Goal: Book appointment/travel/reservation

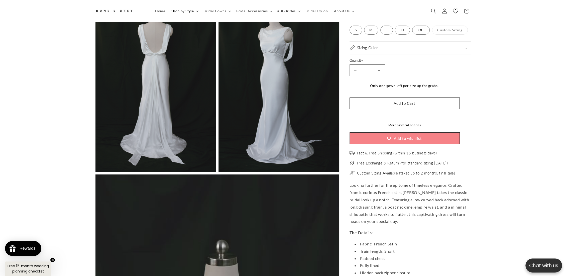
scroll to position [0, 275]
click at [227, 9] on summary "Bridal Gowns" at bounding box center [216, 11] width 33 height 11
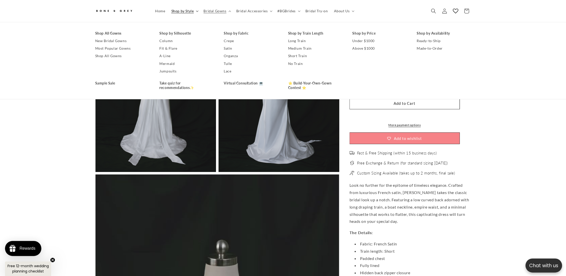
click at [197, 12] on summary "Shop by Style" at bounding box center [184, 11] width 32 height 11
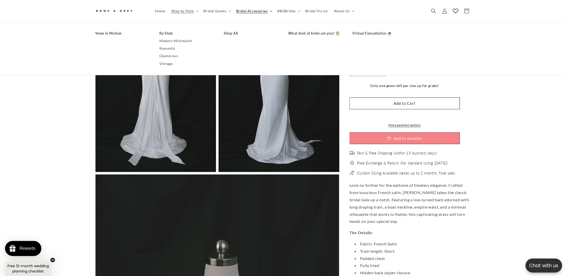
scroll to position [0, 0]
click at [176, 40] on link "Modern Minimalist" at bounding box center [186, 41] width 54 height 8
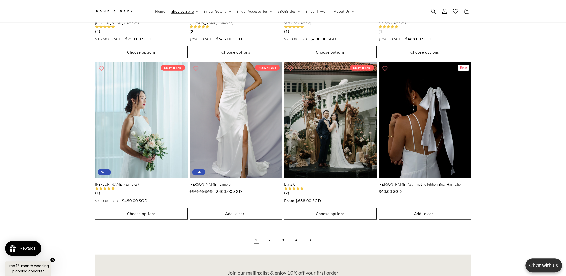
scroll to position [1138, 0]
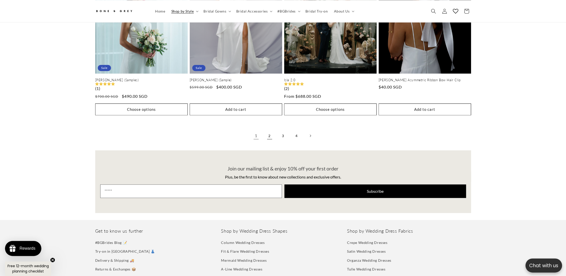
click at [267, 133] on link "2" at bounding box center [269, 135] width 11 height 11
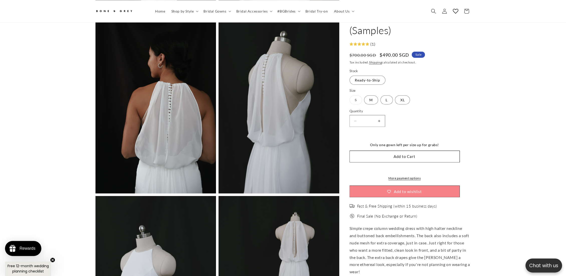
click at [357, 95] on label "S Variant sold out or unavailable" at bounding box center [355, 99] width 13 height 9
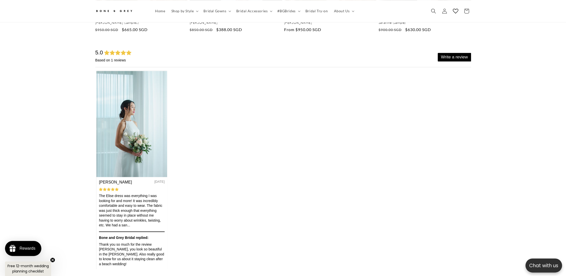
scroll to position [2085, 0]
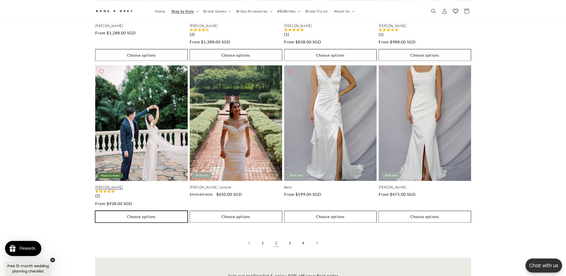
scroll to position [1055, 0]
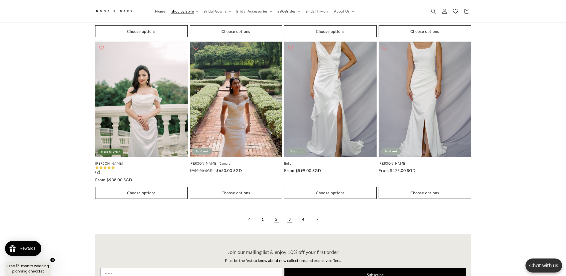
click at [291, 214] on link "3" at bounding box center [289, 219] width 11 height 11
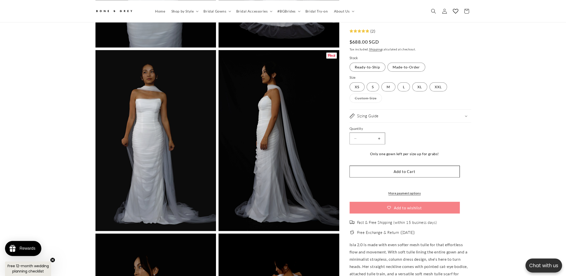
scroll to position [1110, 0]
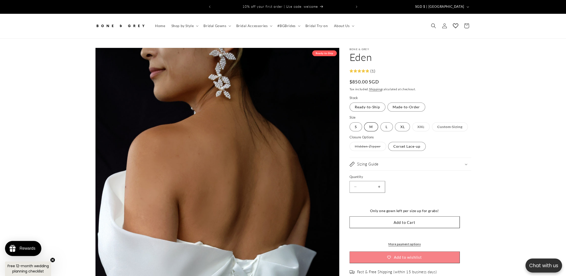
click at [372, 122] on label "M Variant sold out or unavailable" at bounding box center [371, 126] width 14 height 9
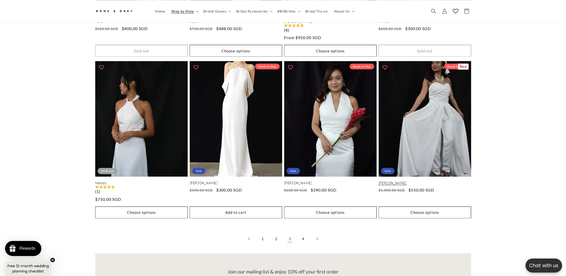
scroll to position [1055, 0]
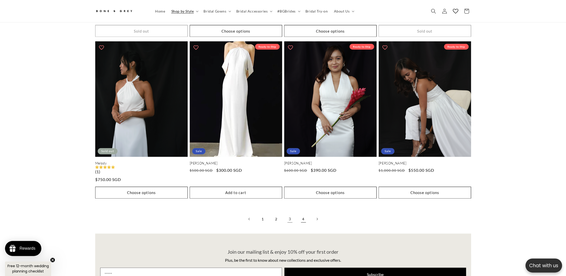
click at [303, 218] on link "4" at bounding box center [303, 218] width 11 height 11
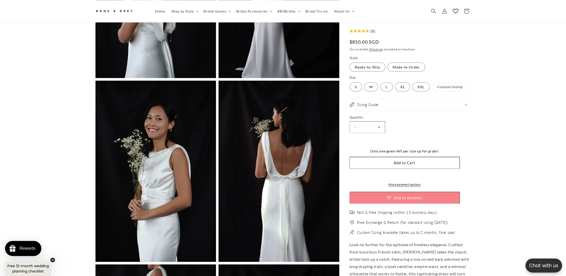
scroll to position [0, 138]
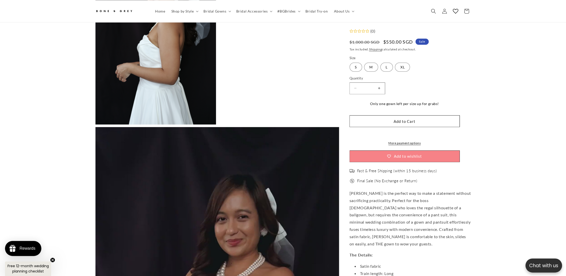
scroll to position [1194, 0]
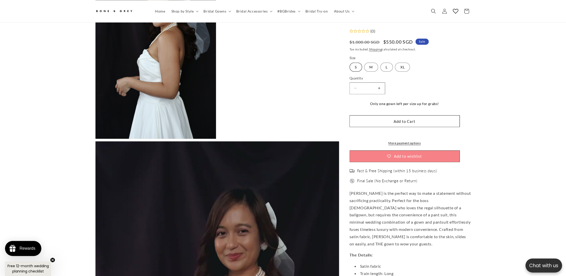
click at [356, 67] on label "S Variant sold out or unavailable" at bounding box center [355, 67] width 13 height 9
click at [370, 67] on label "M Variant sold out or unavailable" at bounding box center [371, 67] width 14 height 9
click at [386, 68] on label "L Variant sold out or unavailable" at bounding box center [386, 67] width 13 height 9
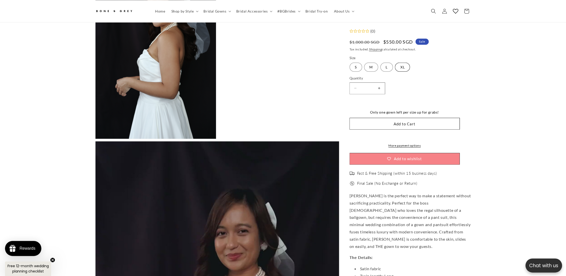
click at [401, 69] on label "XL Variant sold out or unavailable" at bounding box center [402, 67] width 15 height 9
click at [354, 68] on label "S Variant sold out or unavailable" at bounding box center [355, 67] width 13 height 9
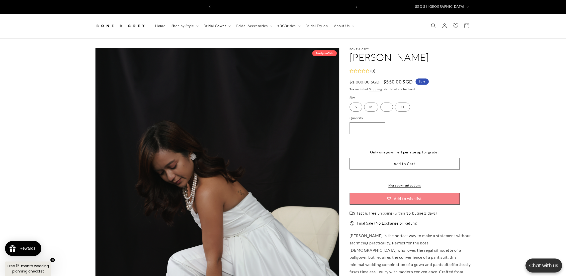
scroll to position [0, 138]
click at [196, 24] on summary "Shop by Style" at bounding box center [184, 26] width 32 height 11
click at [320, 24] on span "Bridal Try-on" at bounding box center [316, 26] width 23 height 5
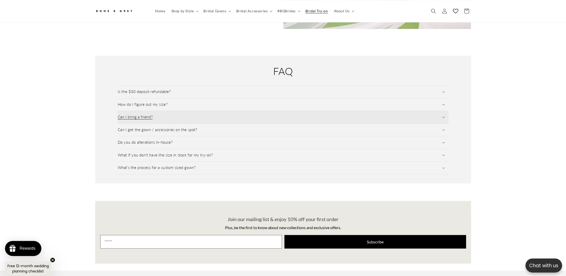
scroll to position [665, 0]
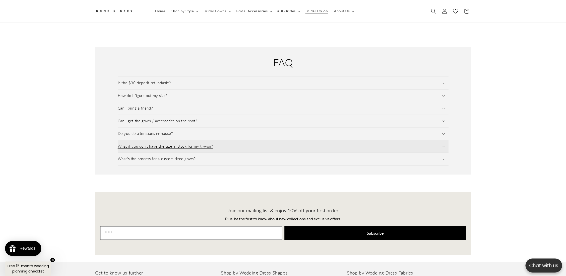
click at [212, 144] on h3 "What if you don't have the size in stock for my try-on?" at bounding box center [165, 146] width 95 height 5
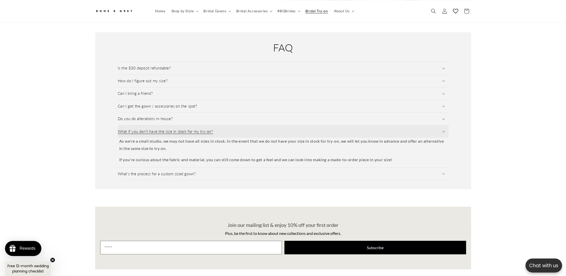
scroll to position [693, 0]
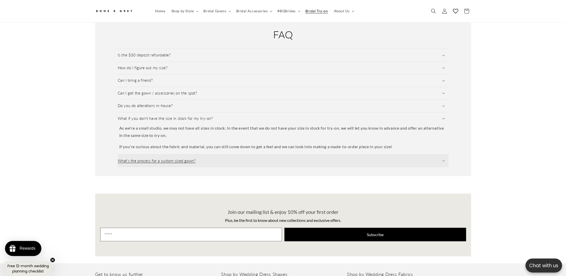
click at [208, 155] on summary "What's the process for a custom sized gown?" at bounding box center [283, 160] width 331 height 13
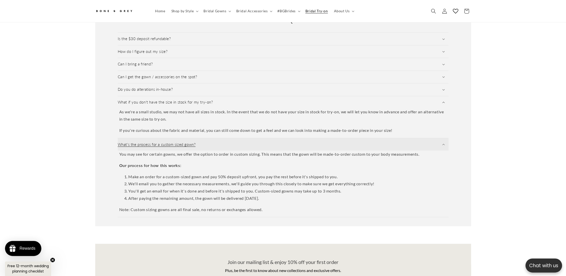
scroll to position [665, 0]
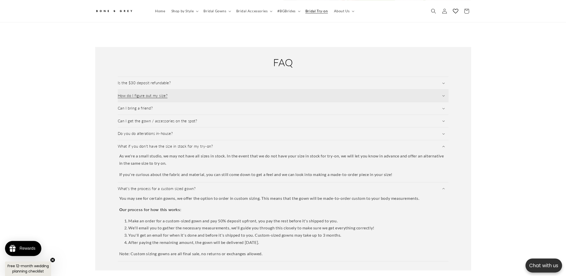
click at [191, 89] on summary "How do I figure out my size?" at bounding box center [283, 95] width 331 height 13
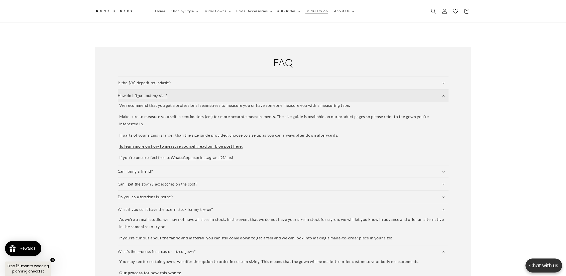
click at [191, 89] on summary "How do I figure out my size?" at bounding box center [283, 95] width 331 height 13
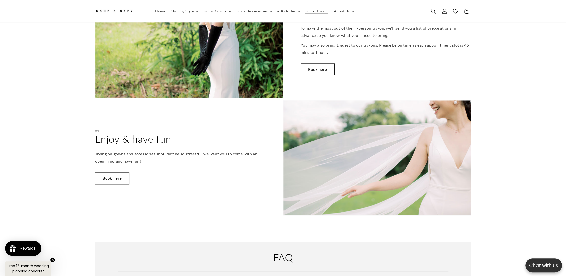
scroll to position [331, 0]
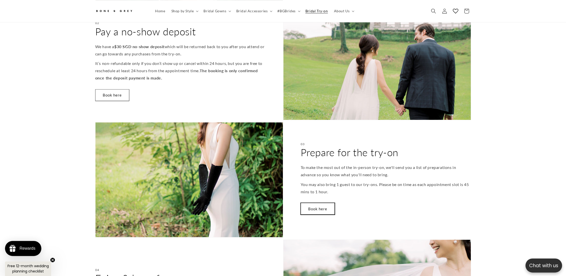
click at [320, 203] on link "Book here" at bounding box center [318, 209] width 34 height 12
